Goal: Complete application form: Complete application form

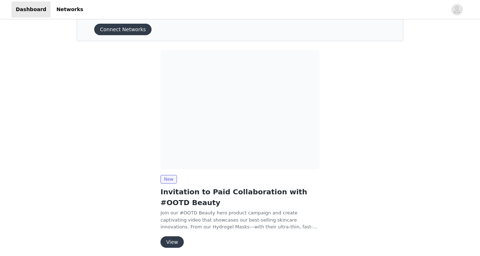
scroll to position [58, 0]
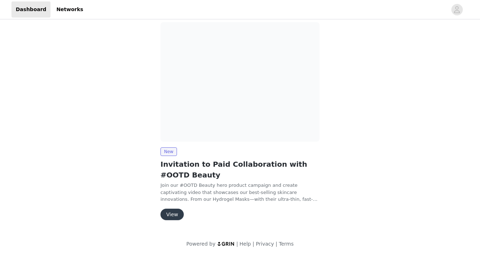
click at [165, 211] on button "View" at bounding box center [171, 213] width 23 height 11
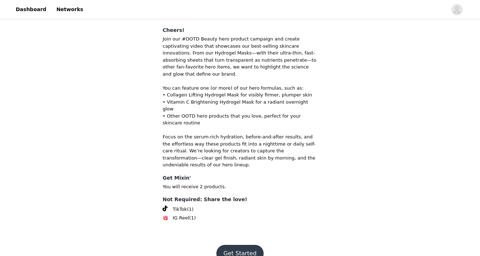
scroll to position [54, 0]
click at [235, 244] on button "Get Started" at bounding box center [240, 252] width 48 height 17
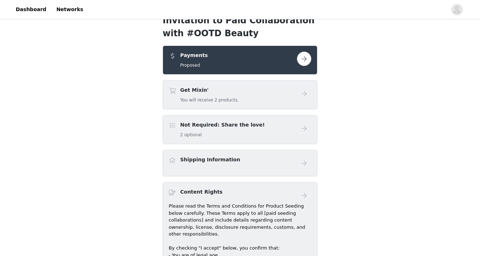
scroll to position [13, 0]
click at [306, 58] on button "button" at bounding box center [304, 58] width 14 height 14
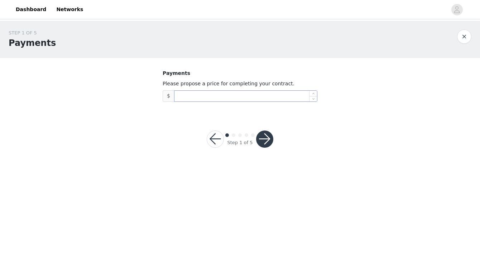
click at [263, 96] on input at bounding box center [245, 96] width 143 height 11
type input "1,800"
click at [273, 133] on div "Step 1 of 5" at bounding box center [240, 139] width 84 height 34
click at [267, 139] on button "button" at bounding box center [264, 138] width 17 height 17
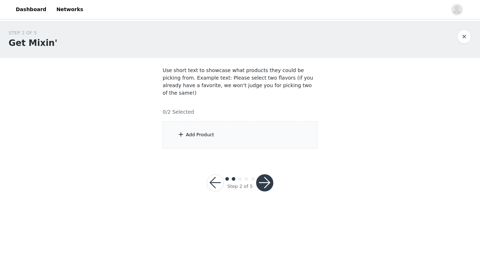
click at [192, 122] on div "Add Product" at bounding box center [240, 134] width 155 height 27
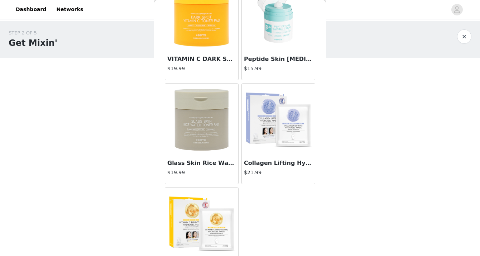
scroll to position [164, 0]
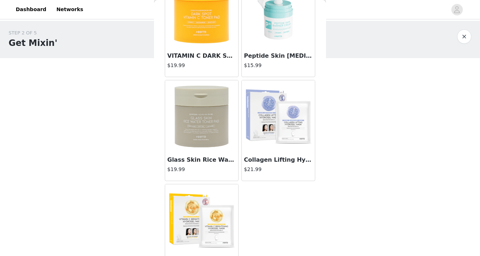
click at [269, 123] on img at bounding box center [279, 116] width 72 height 72
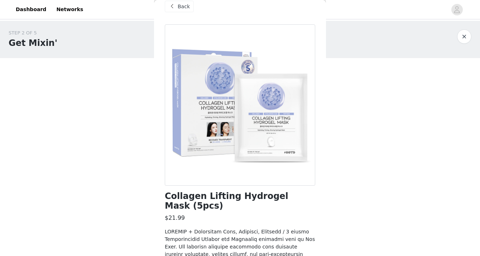
scroll to position [373, 0]
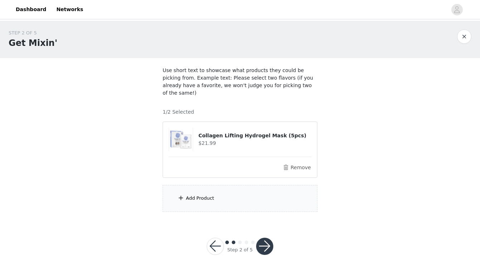
click at [195, 165] on article "Collagen Lifting Hydrogel Mask (5pcs) $21.99 Remove" at bounding box center [240, 149] width 155 height 56
click at [181, 198] on div "Add Product" at bounding box center [240, 198] width 155 height 27
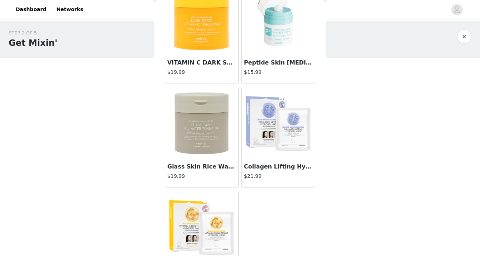
scroll to position [167, 0]
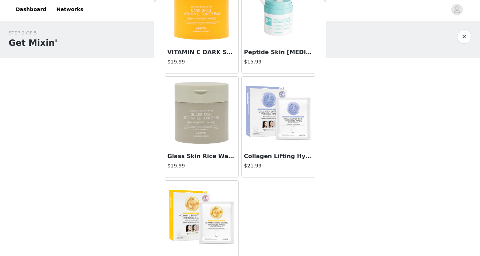
click at [195, 109] on img at bounding box center [202, 113] width 72 height 72
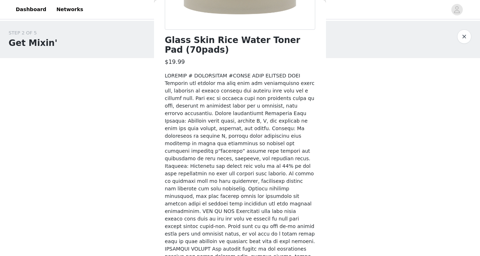
scroll to position [284, 0]
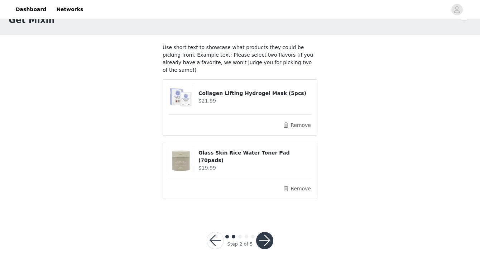
scroll to position [25, 0]
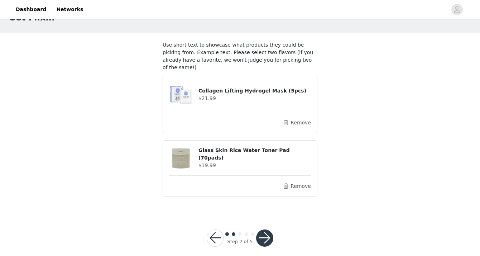
click at [264, 231] on button "button" at bounding box center [264, 237] width 17 height 17
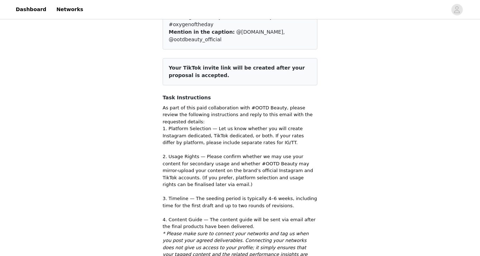
scroll to position [234, 0]
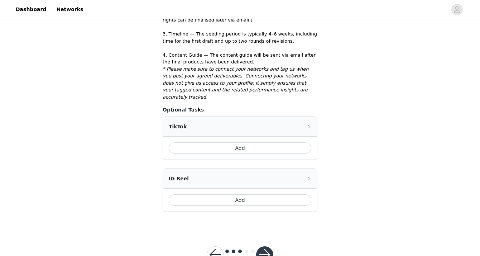
click at [248, 194] on button "Add" at bounding box center [240, 199] width 143 height 11
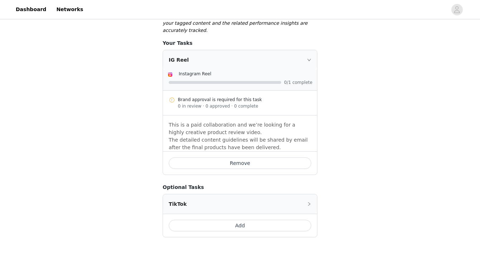
scroll to position [302, 0]
click at [278, 49] on div "IG Reel" at bounding box center [240, 58] width 154 height 19
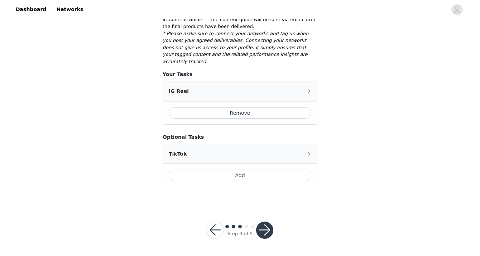
scroll to position [255, 0]
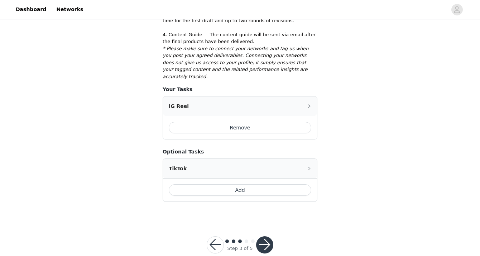
click at [264, 236] on button "button" at bounding box center [264, 244] width 17 height 17
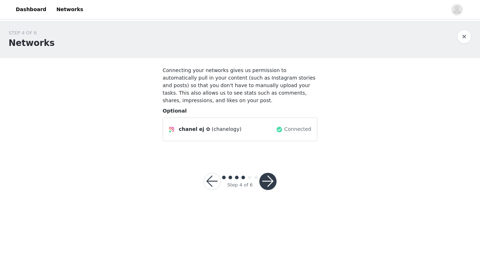
click at [269, 178] on button "button" at bounding box center [267, 181] width 17 height 17
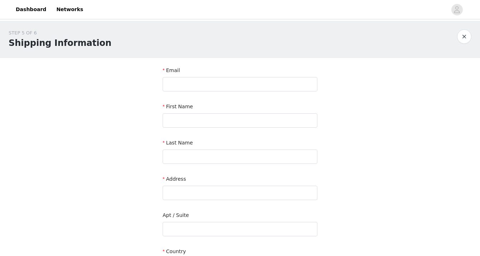
scroll to position [16, 0]
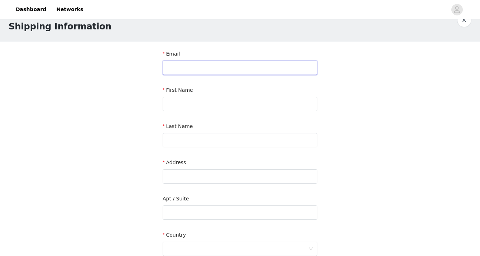
click at [237, 73] on input "text" at bounding box center [240, 68] width 155 height 14
type input "[EMAIL_ADDRESS][DOMAIN_NAME]"
type input "Chanel"
type input "Jeon"
type input "9"
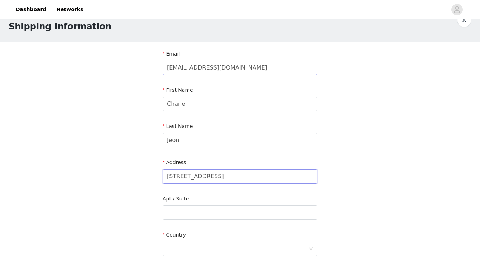
type input "[STREET_ADDRESS]"
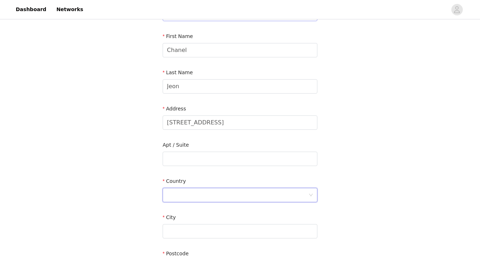
scroll to position [92, 0]
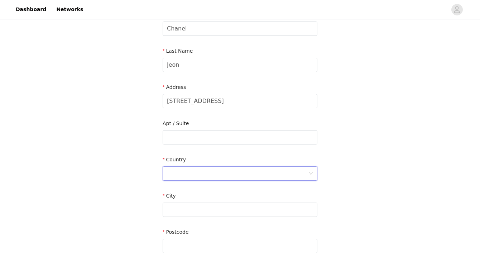
click at [202, 176] on div at bounding box center [237, 174] width 141 height 14
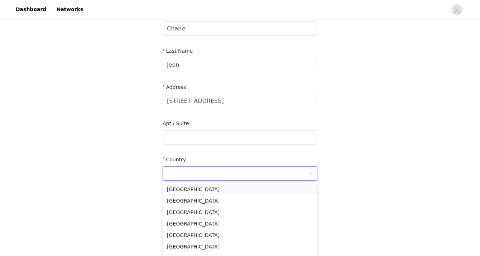
click at [203, 187] on li "[GEOGRAPHIC_DATA]" at bounding box center [240, 188] width 155 height 11
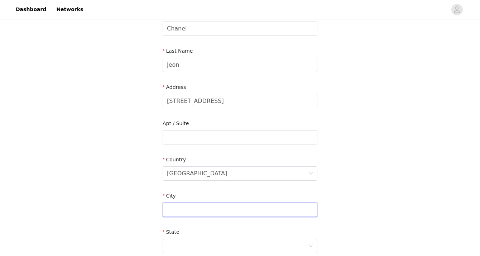
click at [197, 210] on input "text" at bounding box center [240, 209] width 155 height 14
type input "Skokie"
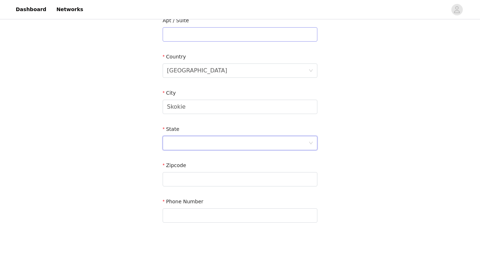
scroll to position [207, 0]
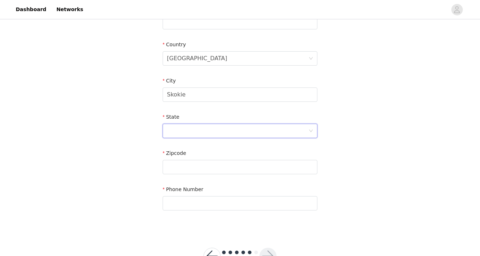
click at [191, 129] on div at bounding box center [237, 131] width 141 height 14
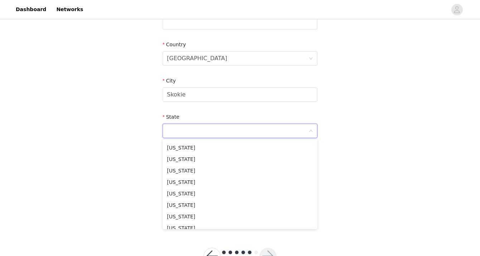
scroll to position [198, 0]
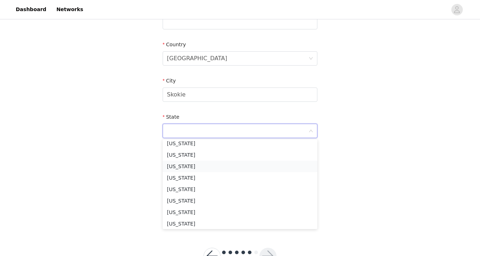
click at [182, 165] on li "[US_STATE]" at bounding box center [240, 165] width 155 height 11
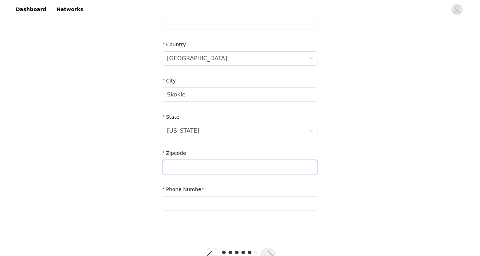
click at [184, 170] on input "text" at bounding box center [240, 167] width 155 height 14
type input "60077"
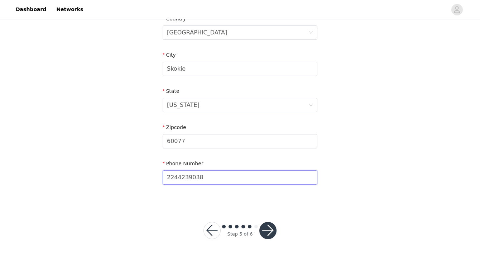
type input "2244239038"
click at [273, 236] on button "button" at bounding box center [267, 230] width 17 height 17
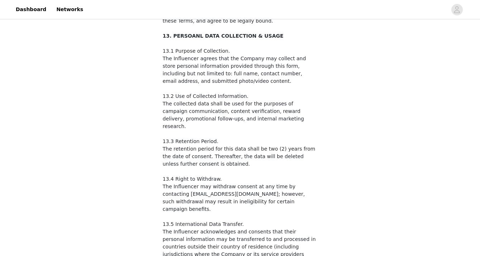
scroll to position [1173, 0]
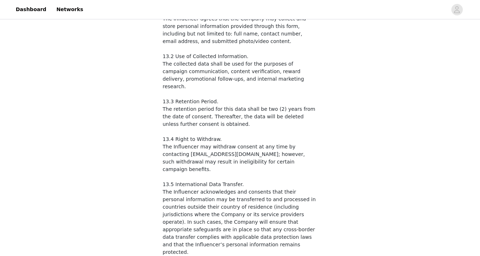
checkbox input "true"
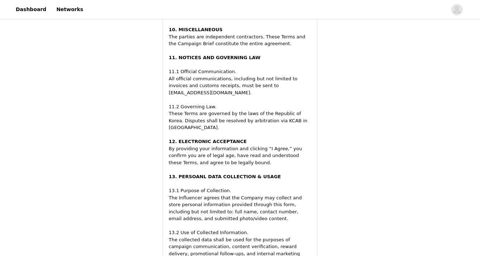
scroll to position [1371, 0]
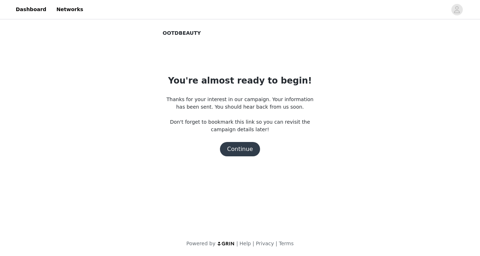
scroll to position [0, 0]
